Goal: Information Seeking & Learning: Learn about a topic

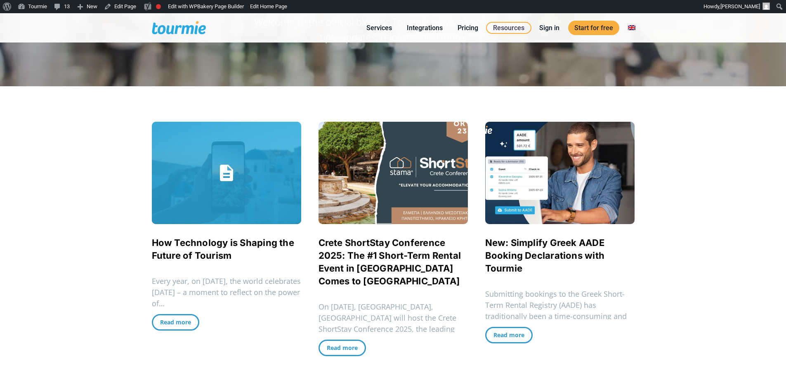
click at [249, 172] on link "How Technology is Shaping the Future of Tourism" at bounding box center [226, 173] width 149 height 102
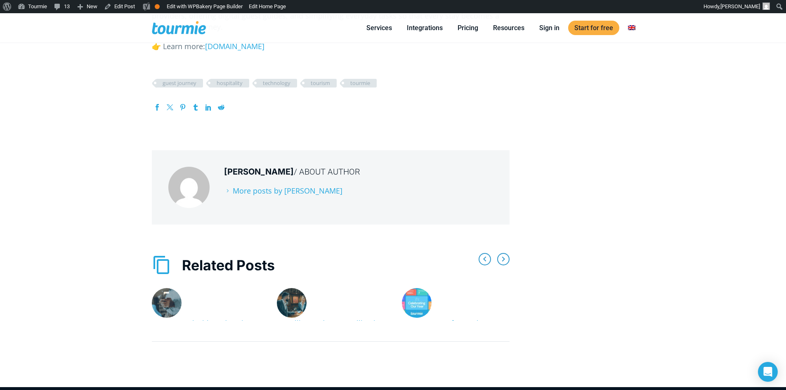
scroll to position [1111, 0]
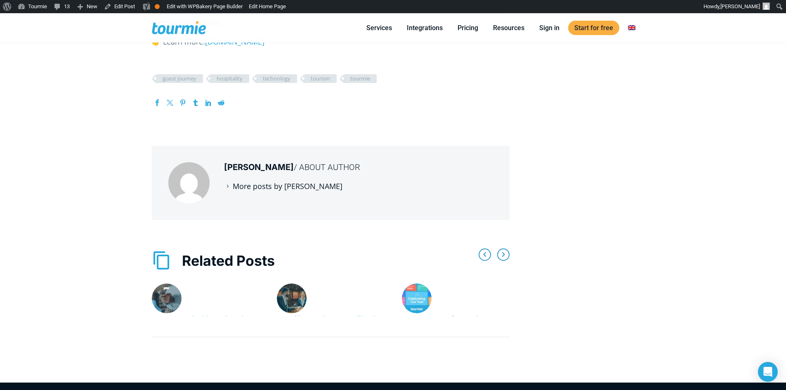
click at [257, 186] on link "More posts by [PERSON_NAME]" at bounding box center [283, 186] width 118 height 10
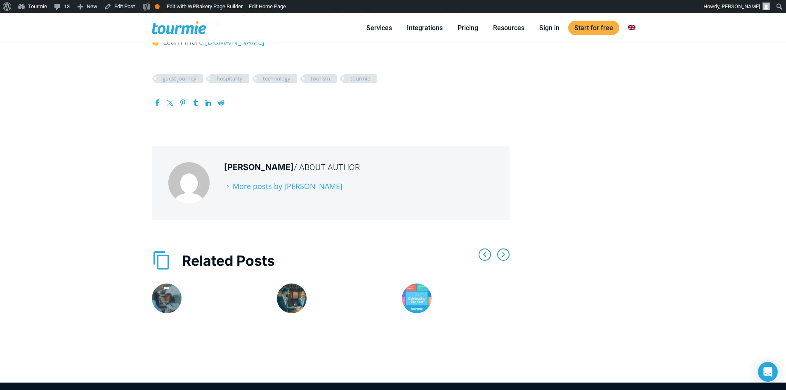
click at [315, 171] on span "/ About Author" at bounding box center [327, 167] width 66 height 10
click at [458, 314] on link "2024: A Year of Growth & Innovation for Tourmie" at bounding box center [445, 324] width 87 height 21
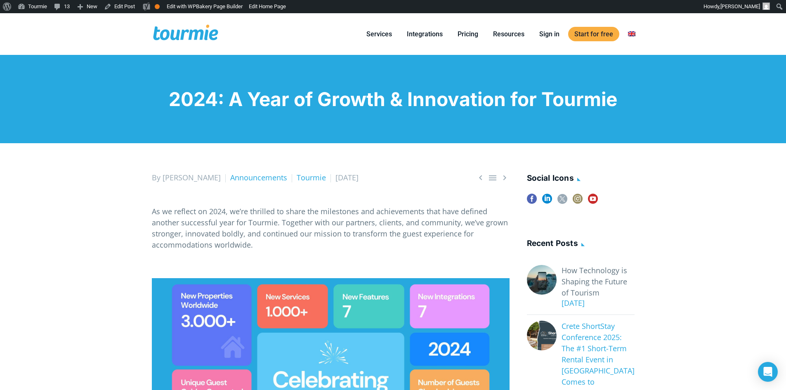
click at [585, 354] on link "Crete ShortStay Conference 2025: The #1 Short-Term Rental Event in [GEOGRAPHIC_…" at bounding box center [598, 360] width 73 height 78
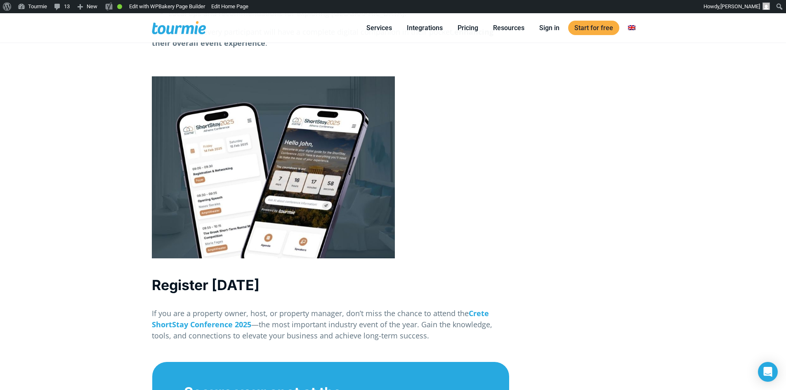
scroll to position [1579, 0]
